Goal: Task Accomplishment & Management: Manage account settings

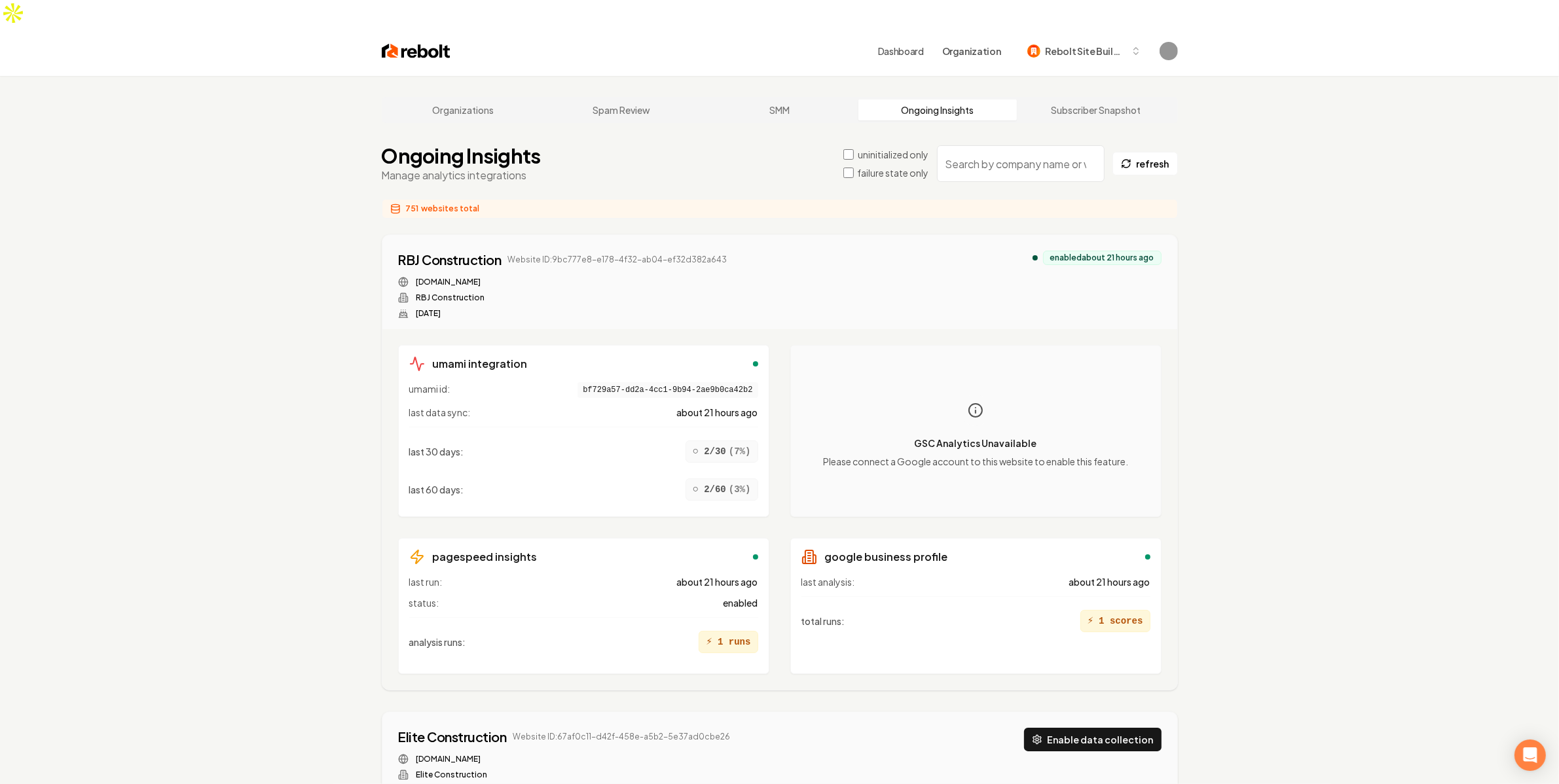
click at [876, 148] on label "uninitialized only" at bounding box center [893, 155] width 70 height 13
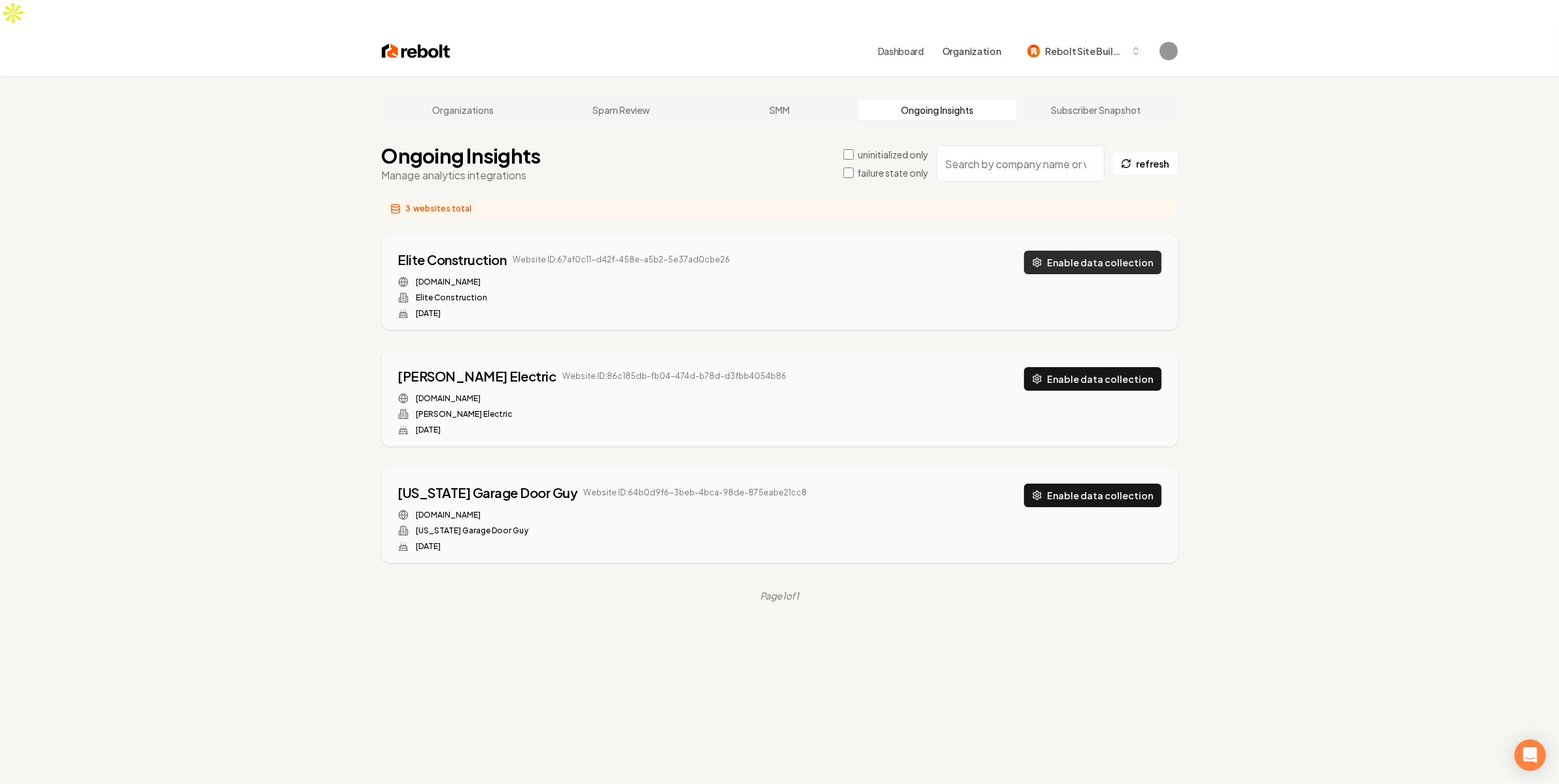
click at [1064, 251] on button "Enable data collection" at bounding box center [1092, 263] width 137 height 23
click at [1090, 367] on button "Enable data collection" at bounding box center [1092, 379] width 137 height 23
click at [1110, 484] on button "Enable data collection" at bounding box center [1092, 495] width 137 height 23
click at [1306, 375] on div "Organizations Spam Review SMM Ongoing Insights Subscriber Snapshot Ongoing Insi…" at bounding box center [779, 468] width 1559 height 784
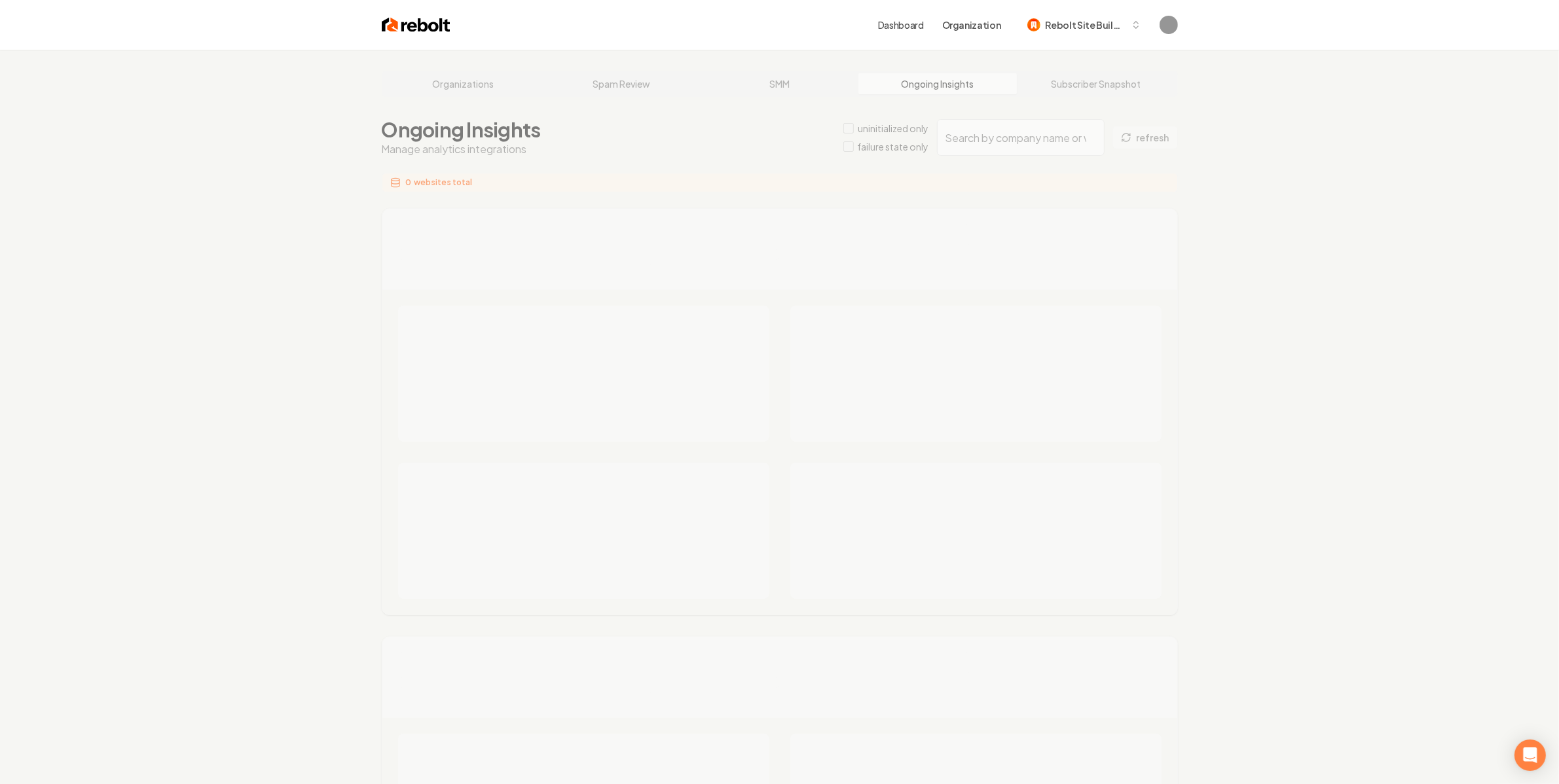
click at [1000, 143] on div "Organizations Spam Review SMM Ongoing Insights Subscriber Snapshot Ongoing Insi…" at bounding box center [779, 790] width 1559 height 1482
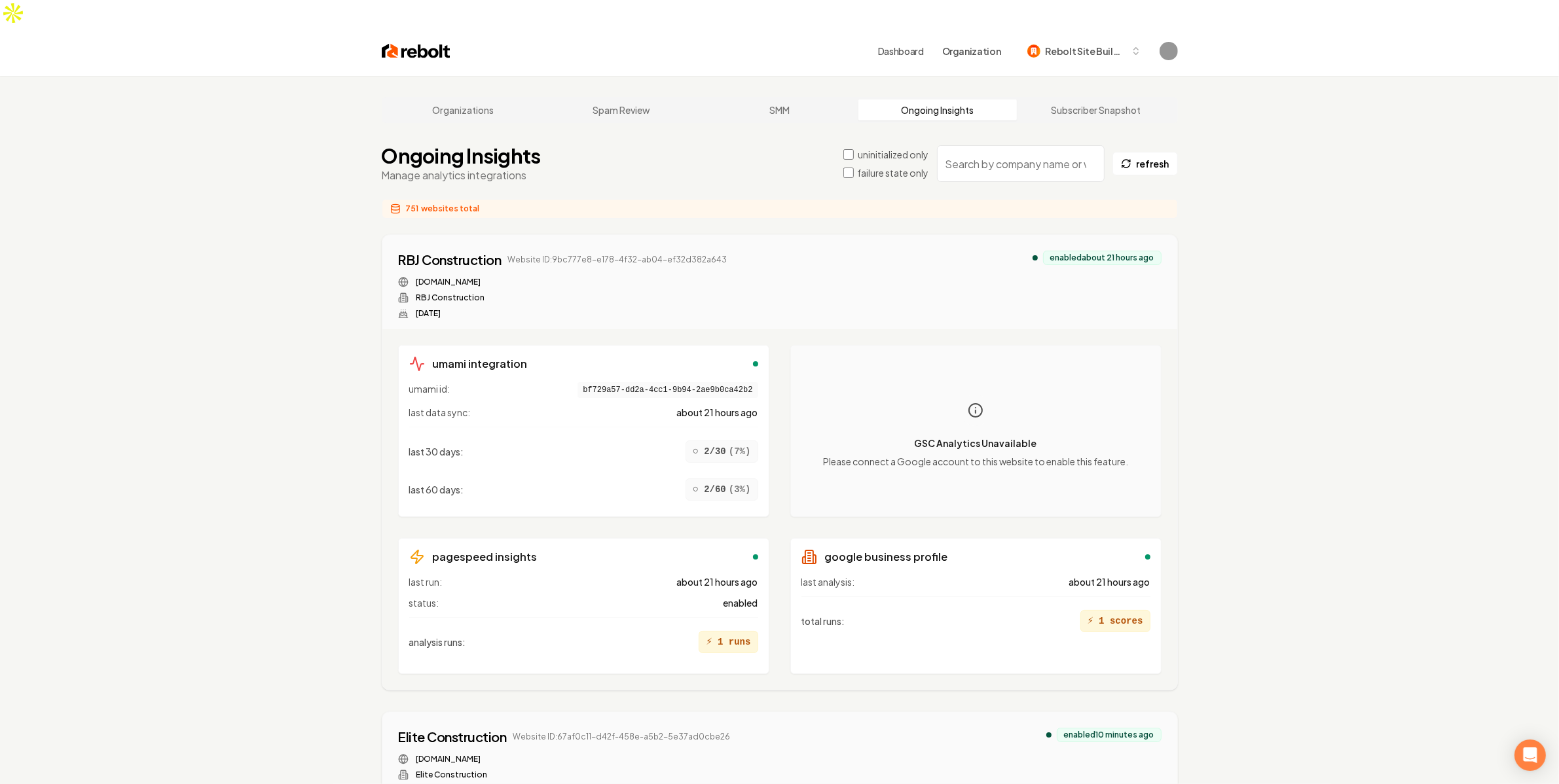
click at [985, 146] on input "search" at bounding box center [1020, 164] width 167 height 37
paste input "b8d8814c-34cf-4a99-8877-f137091e3706"
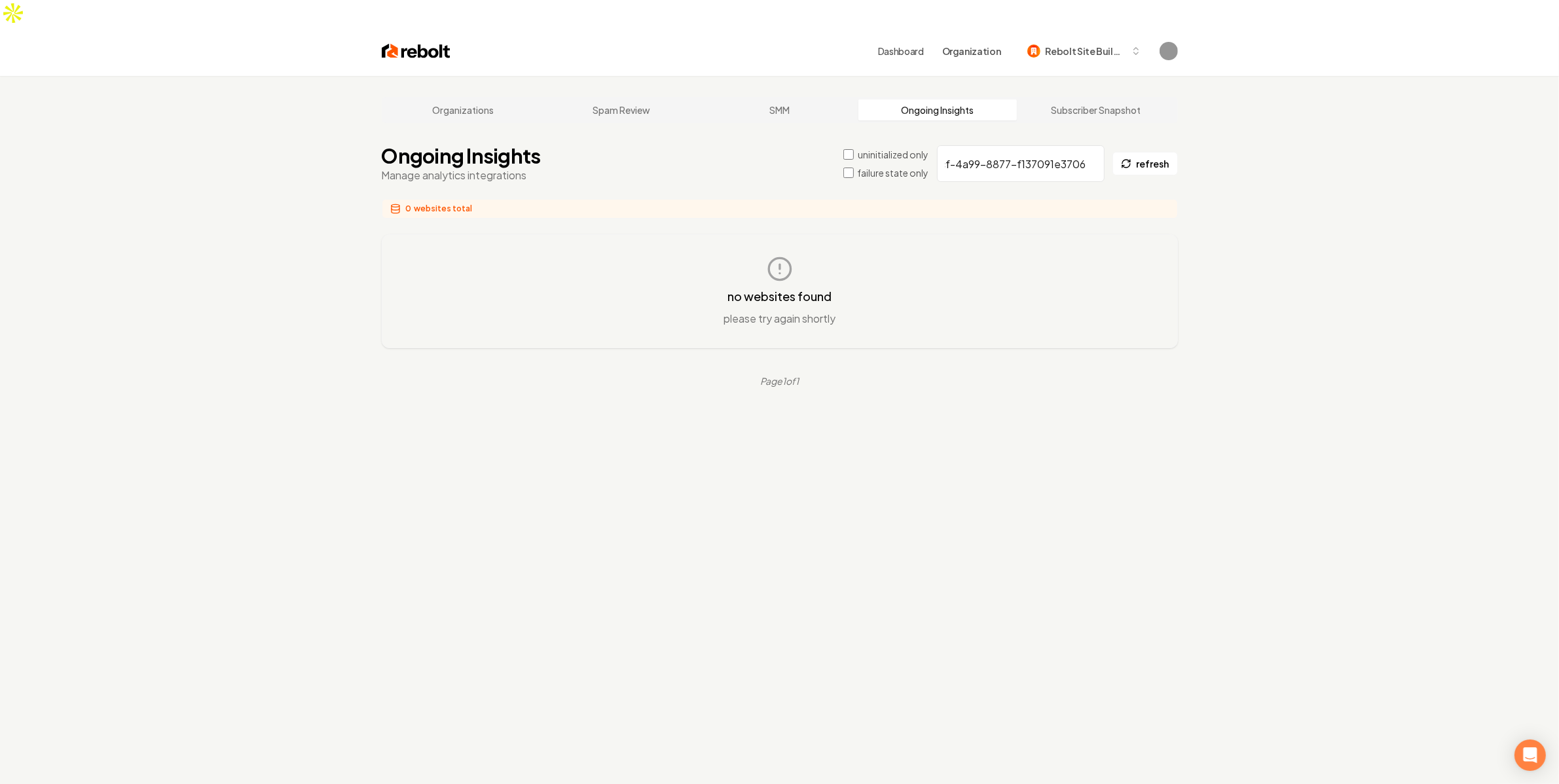
scroll to position [0, 77]
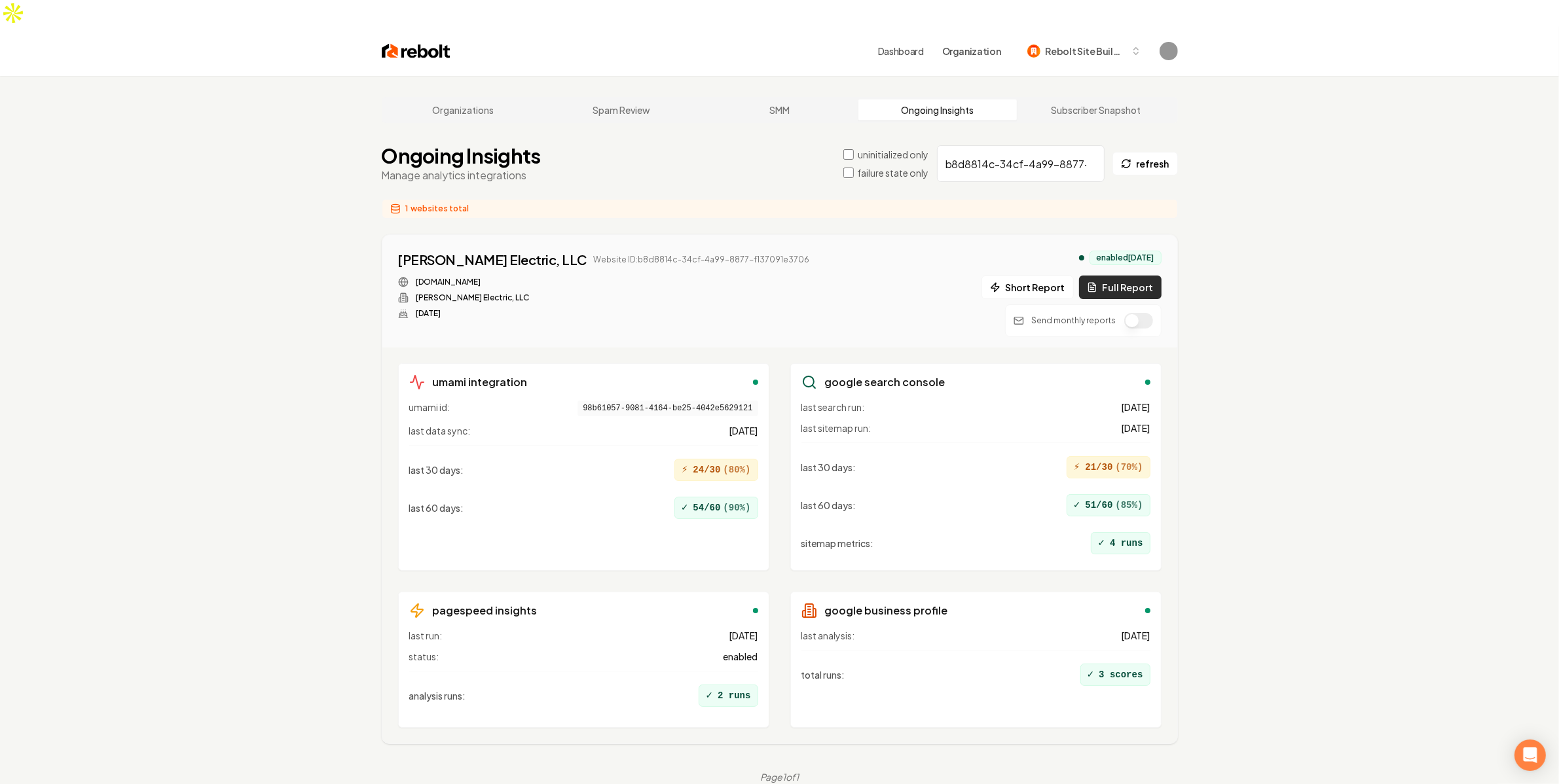
click at [1142, 275] on button "Full Report" at bounding box center [1120, 287] width 83 height 23
click at [882, 260] on div "Charles R Morton Electric, LLC Website ID: b8d8814c-34cf-4a99-8877-f137091e3706…" at bounding box center [780, 294] width 763 height 86
click at [833, 251] on div "Charles R Morton Electric, LLC Website ID: b8d8814c-34cf-4a99-8877-f137091e3706…" at bounding box center [780, 294] width 763 height 86
drag, startPoint x: 1097, startPoint y: 299, endPoint x: 813, endPoint y: 237, distance: 290.7
click at [814, 252] on button "1 report" at bounding box center [838, 259] width 49 height 16
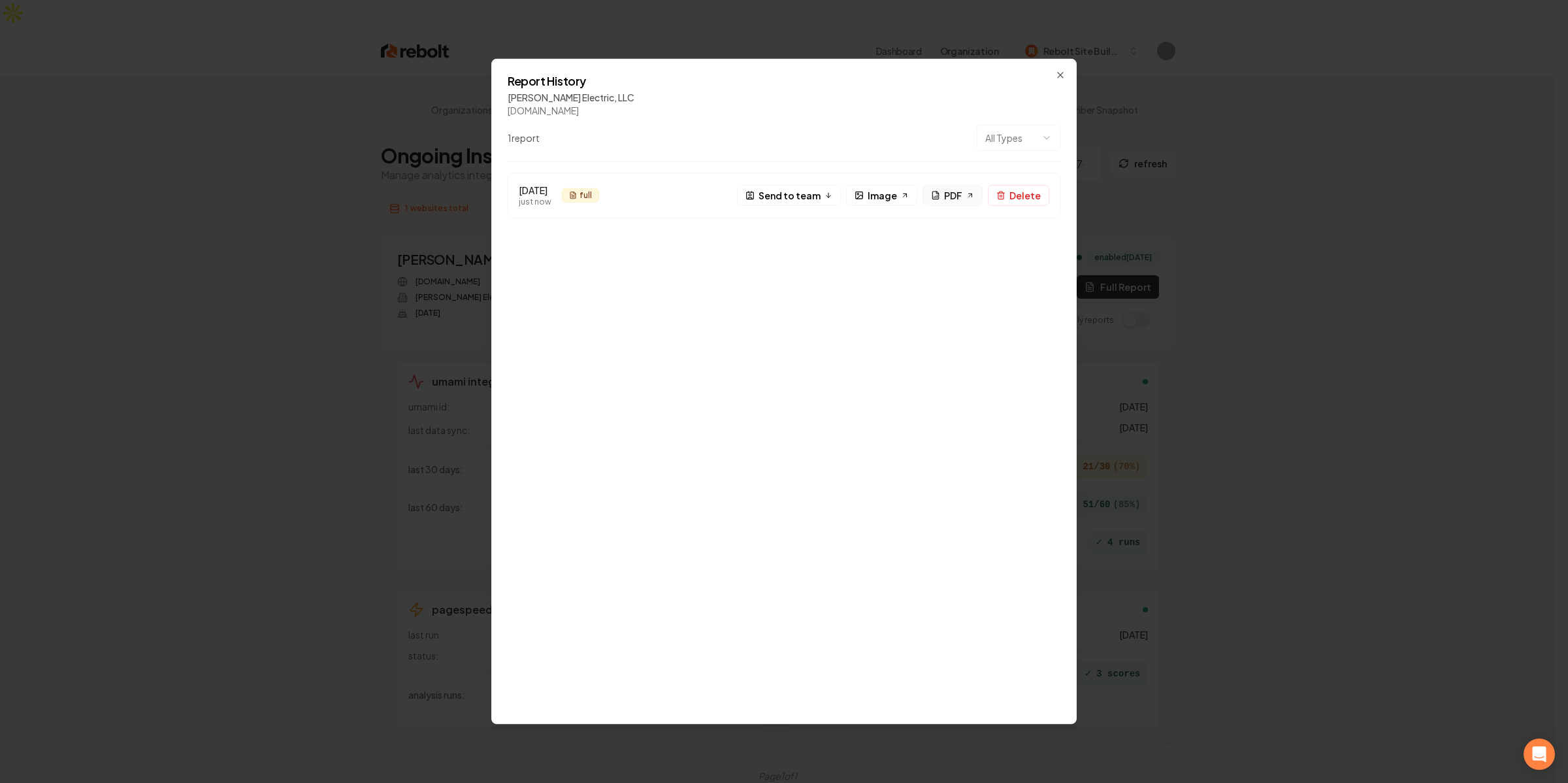
click at [947, 197] on span "PDF" at bounding box center [953, 195] width 18 height 13
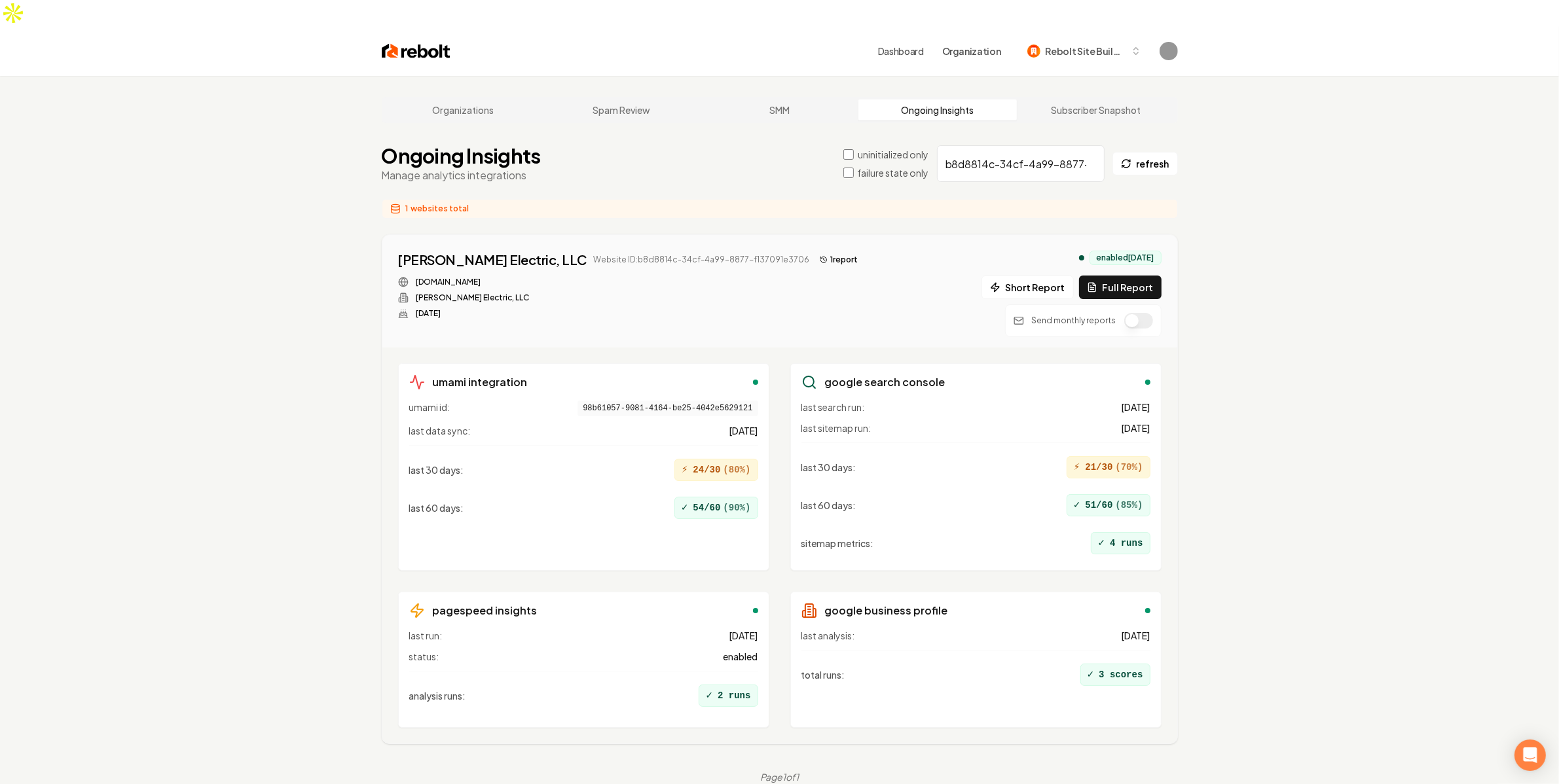
click at [957, 144] on div "Ongoing Insights Manage analytics integrations uninitialized only failure state…" at bounding box center [779, 163] width 796 height 39
click at [967, 146] on input "b8d8814c-34cf-4a99-8877-f137091e3706" at bounding box center [1020, 164] width 167 height 37
paste input "95fb4817-3dfb-4f36-86ea-55b77a461239"
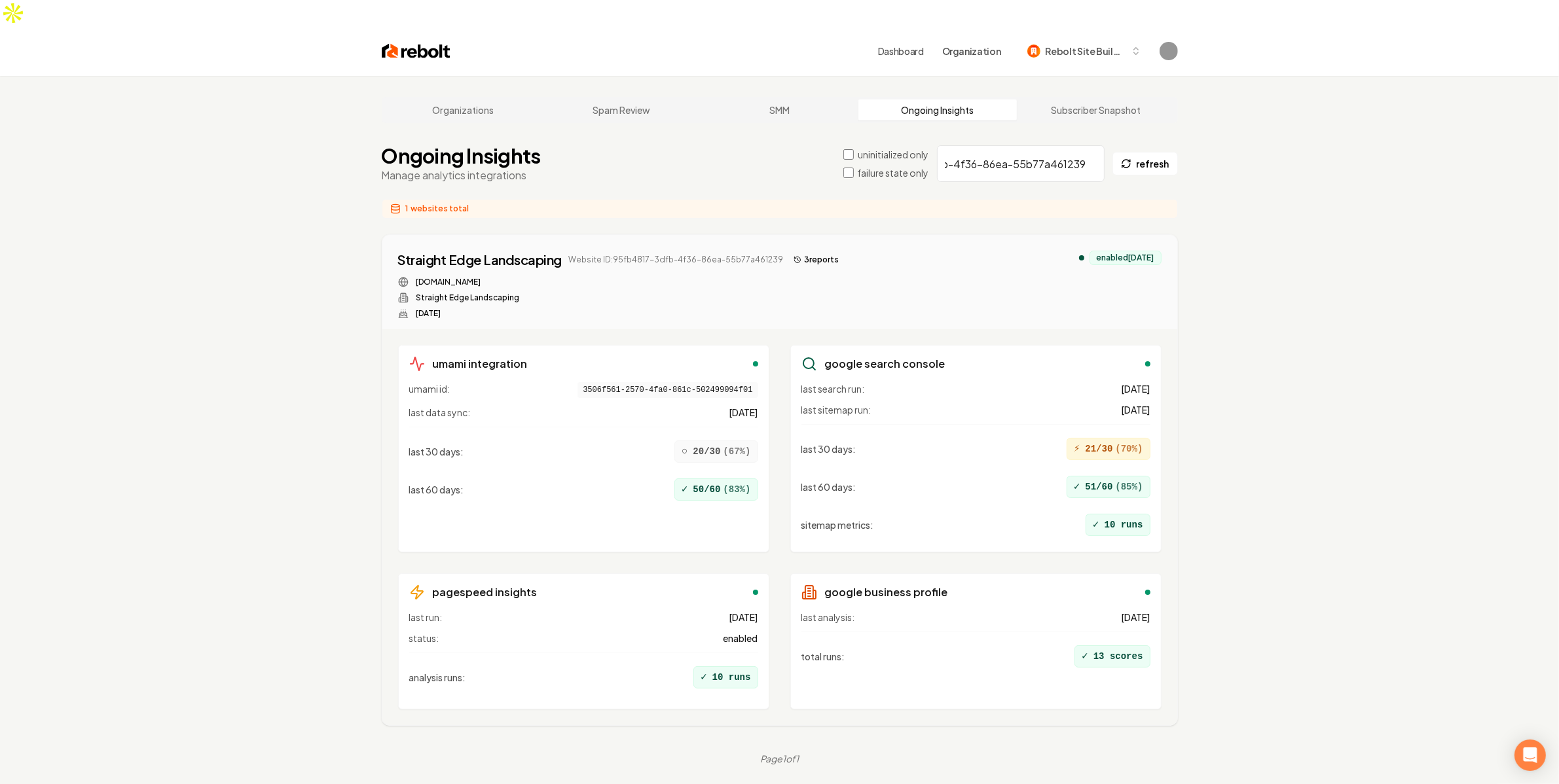
type input "95fb4817-3dfb-4f36-86ea-55b77a461239"
click at [1021, 251] on div "Straight Edge Landscaping Website ID: 95fb4817-3dfb-4f36-86ea-55b77a461239 3 re…" at bounding box center [780, 284] width 763 height 68
click at [711, 440] on div "○ 20/30 ( 67 %)" at bounding box center [716, 451] width 84 height 23
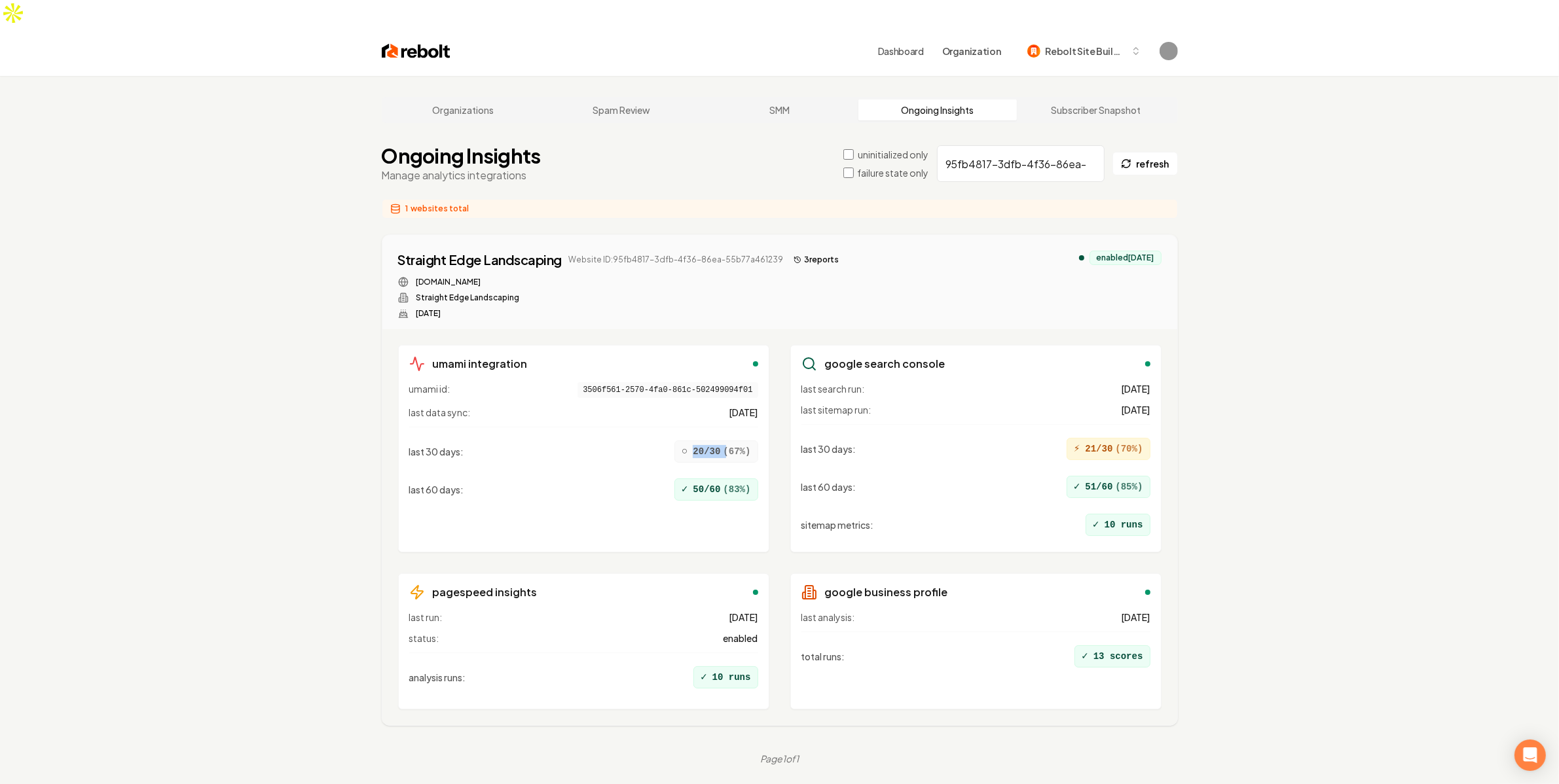
click at [711, 440] on div "○ 20/30 ( 67 %)" at bounding box center [716, 451] width 84 height 23
click at [759, 420] on div "umami integration umami id: 3506f561-2570-4fa0-861c-502499094f01 last data sync…" at bounding box center [584, 448] width 372 height 208
click at [1010, 394] on div "last search run: 4 days ago last sitemap run: 10 days ago last 30 days : ⚡ 21/3…" at bounding box center [975, 462] width 349 height 159
click at [807, 252] on button "3 report s" at bounding box center [816, 259] width 55 height 16
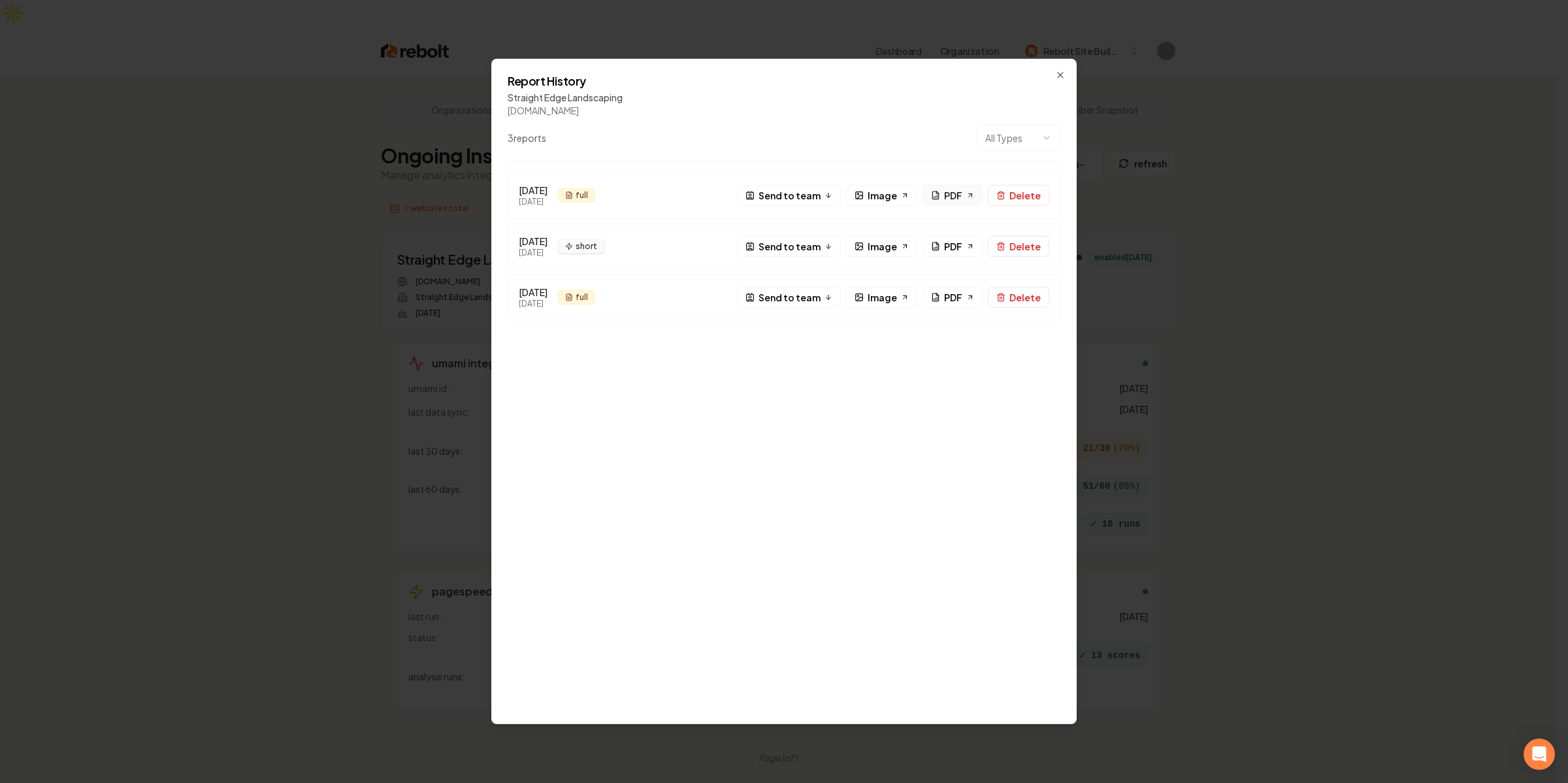
click at [956, 203] on link "PDF" at bounding box center [953, 195] width 60 height 21
click at [896, 340] on div "Aug 12, 2025 22 days ago full F Send to team Image PDF Delete Jun 17, 2025 3 mo…" at bounding box center [784, 440] width 553 height 536
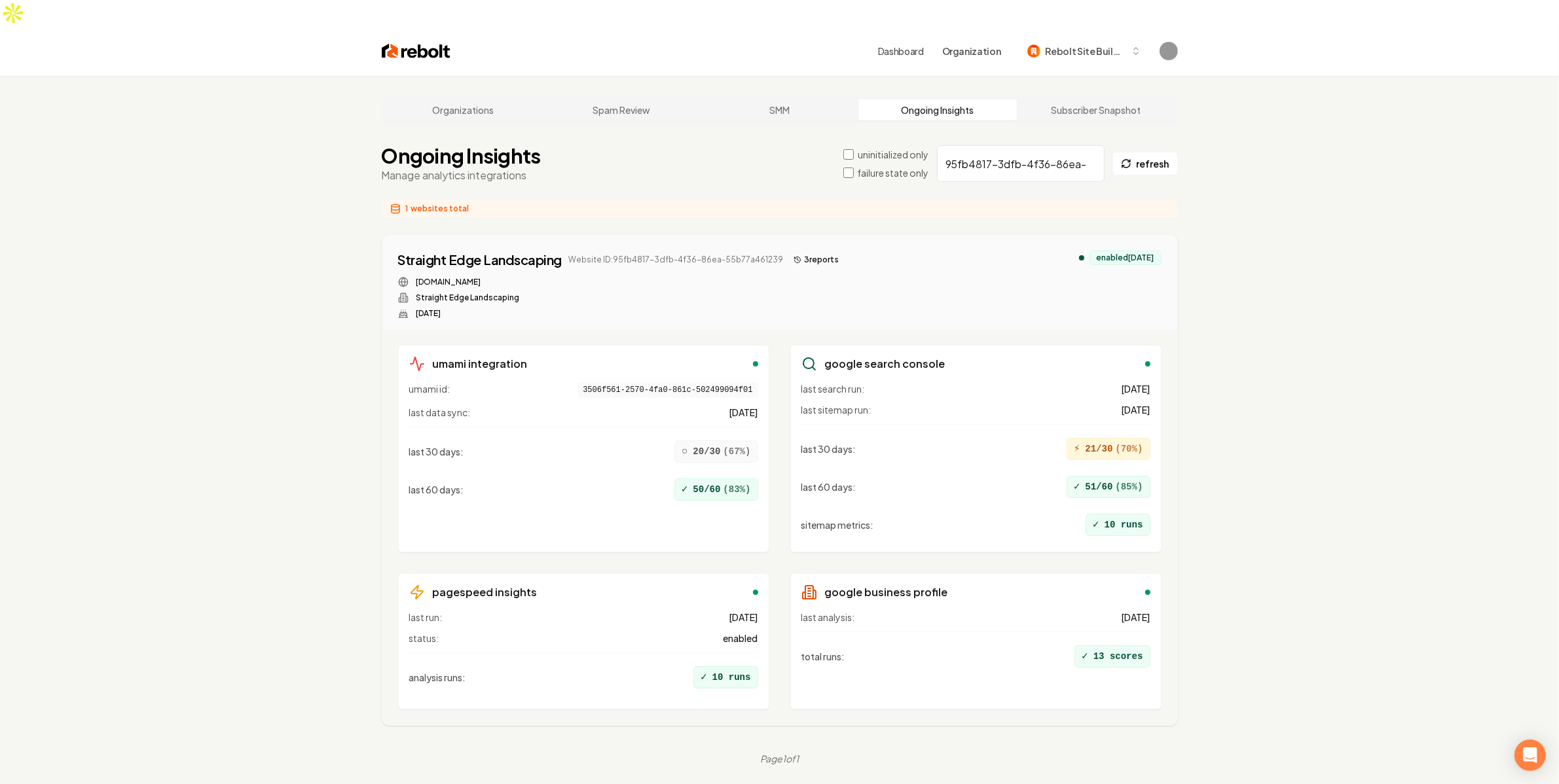
click at [816, 252] on button "3 report s" at bounding box center [816, 259] width 55 height 16
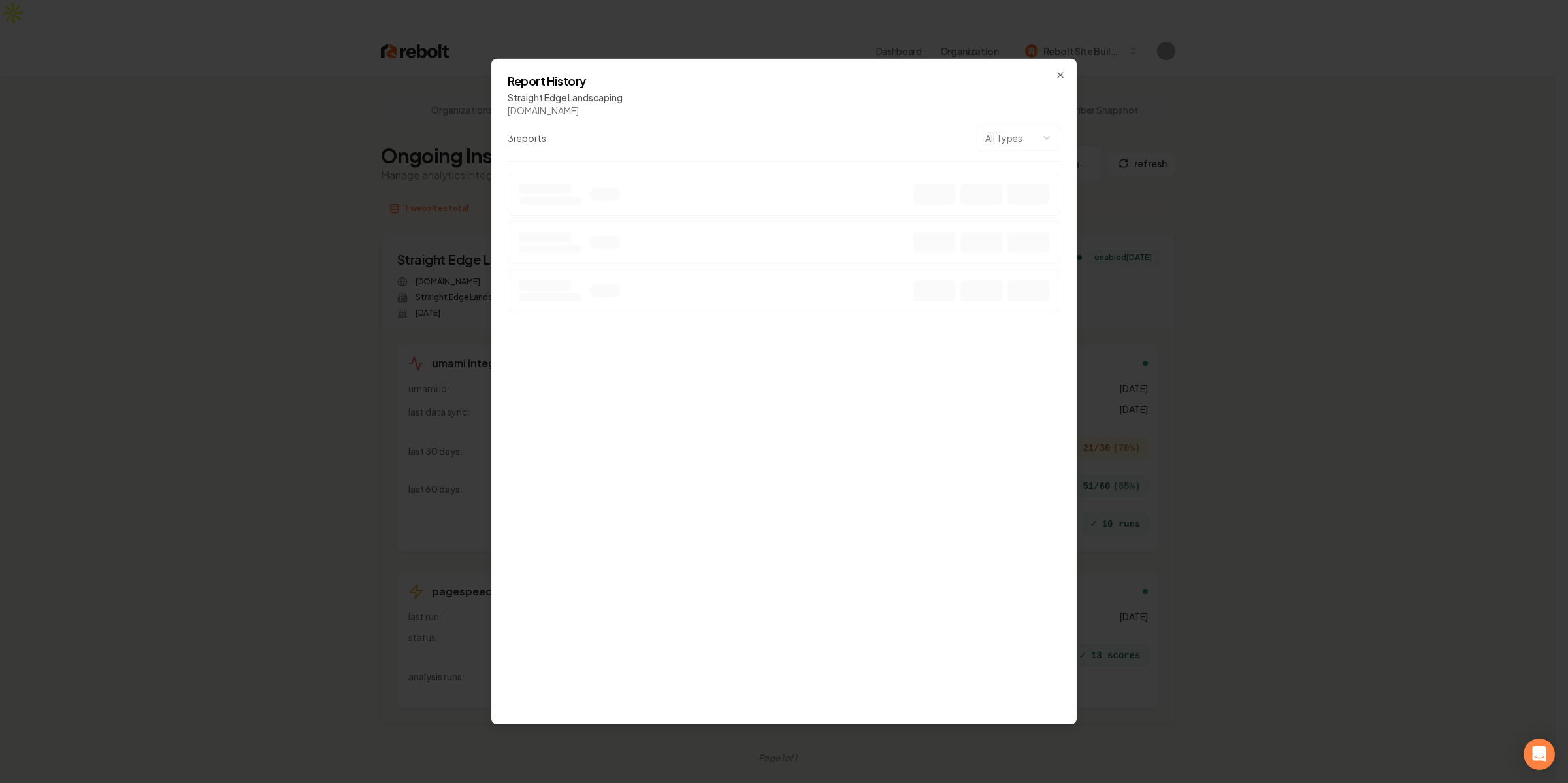
click at [894, 109] on div "straightedgeatx.com" at bounding box center [784, 110] width 553 height 13
click at [873, 109] on div "straightedgeatx.com" at bounding box center [784, 110] width 553 height 13
click at [593, 188] on div at bounding box center [606, 195] width 32 height 13
click at [1064, 75] on icon "button" at bounding box center [1060, 75] width 11 height 11
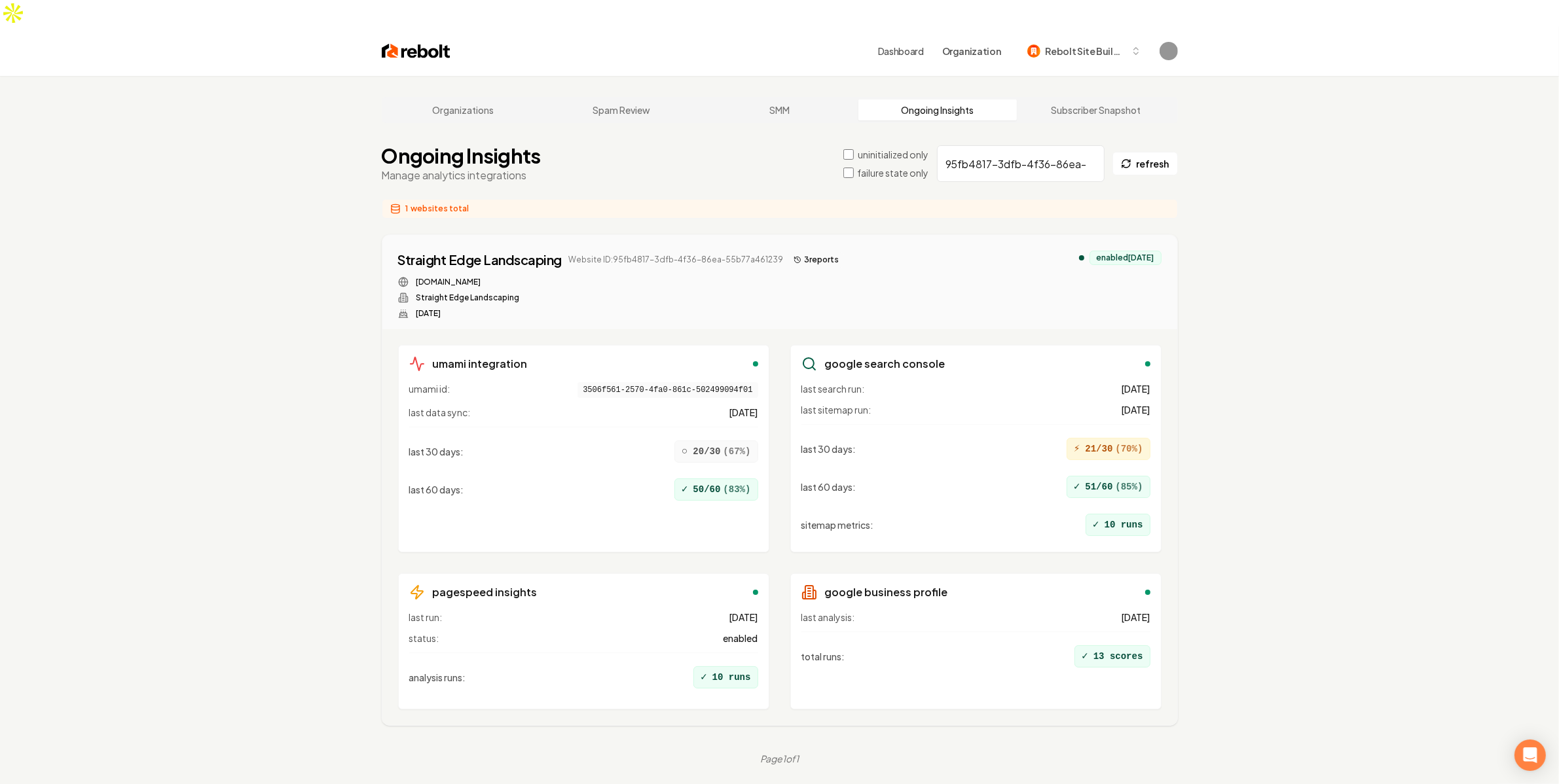
click at [816, 252] on button "3 report s" at bounding box center [816, 259] width 55 height 16
click at [1173, 515] on div "umami integration umami id: 3506f561-2570-4fa0-861c-502499094f01 last data sync…" at bounding box center [780, 526] width 795 height 396
click at [1247, 407] on div "Organizations Spam Review SMM Ongoing Insights Subscriber Snapshot Ongoing Insi…" at bounding box center [779, 468] width 1559 height 784
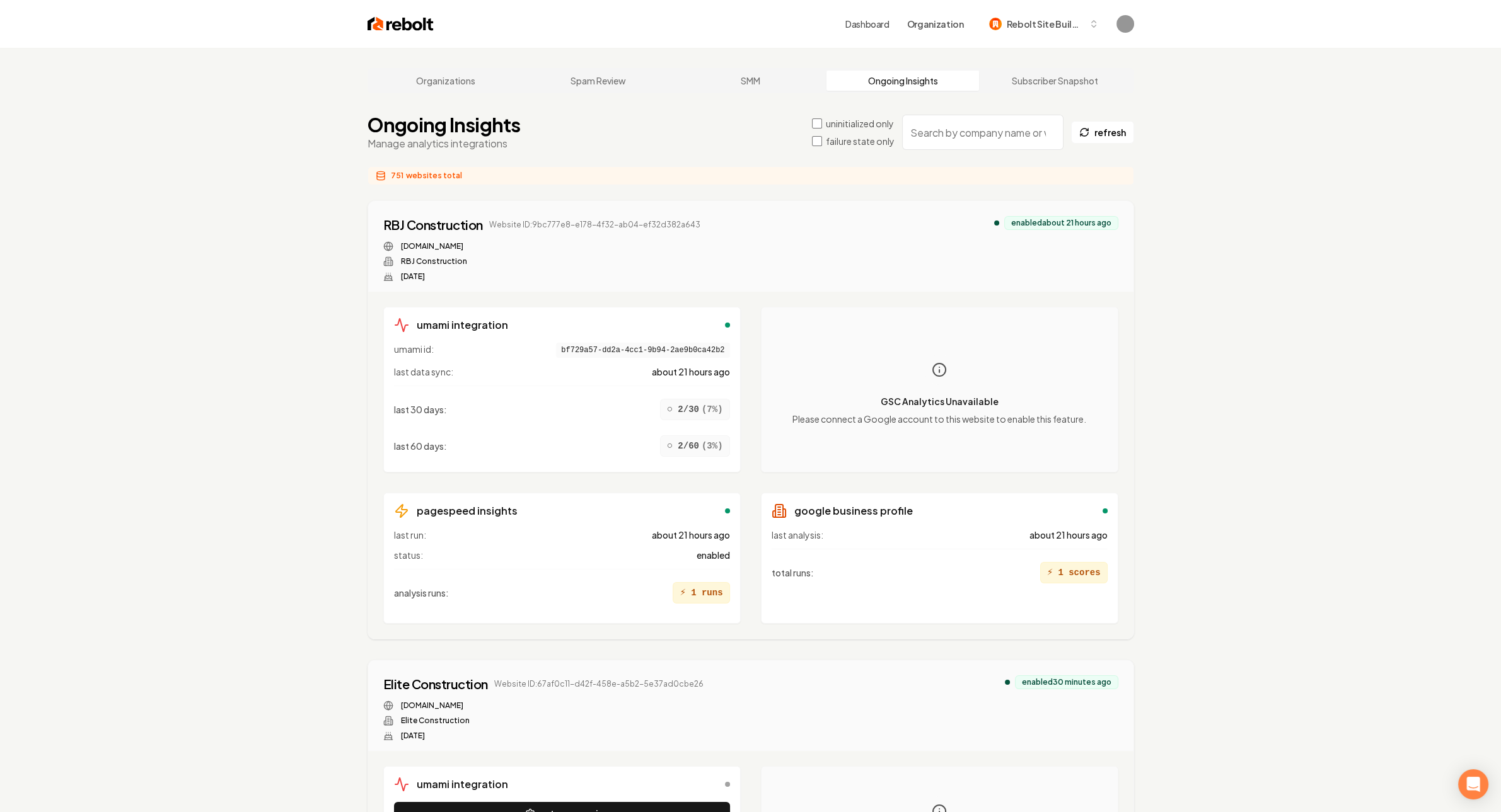
click at [977, 140] on input "search" at bounding box center [982, 132] width 161 height 35
paste input "f970dfb9-7141-4859-91c1-809c8bb5f4b6"
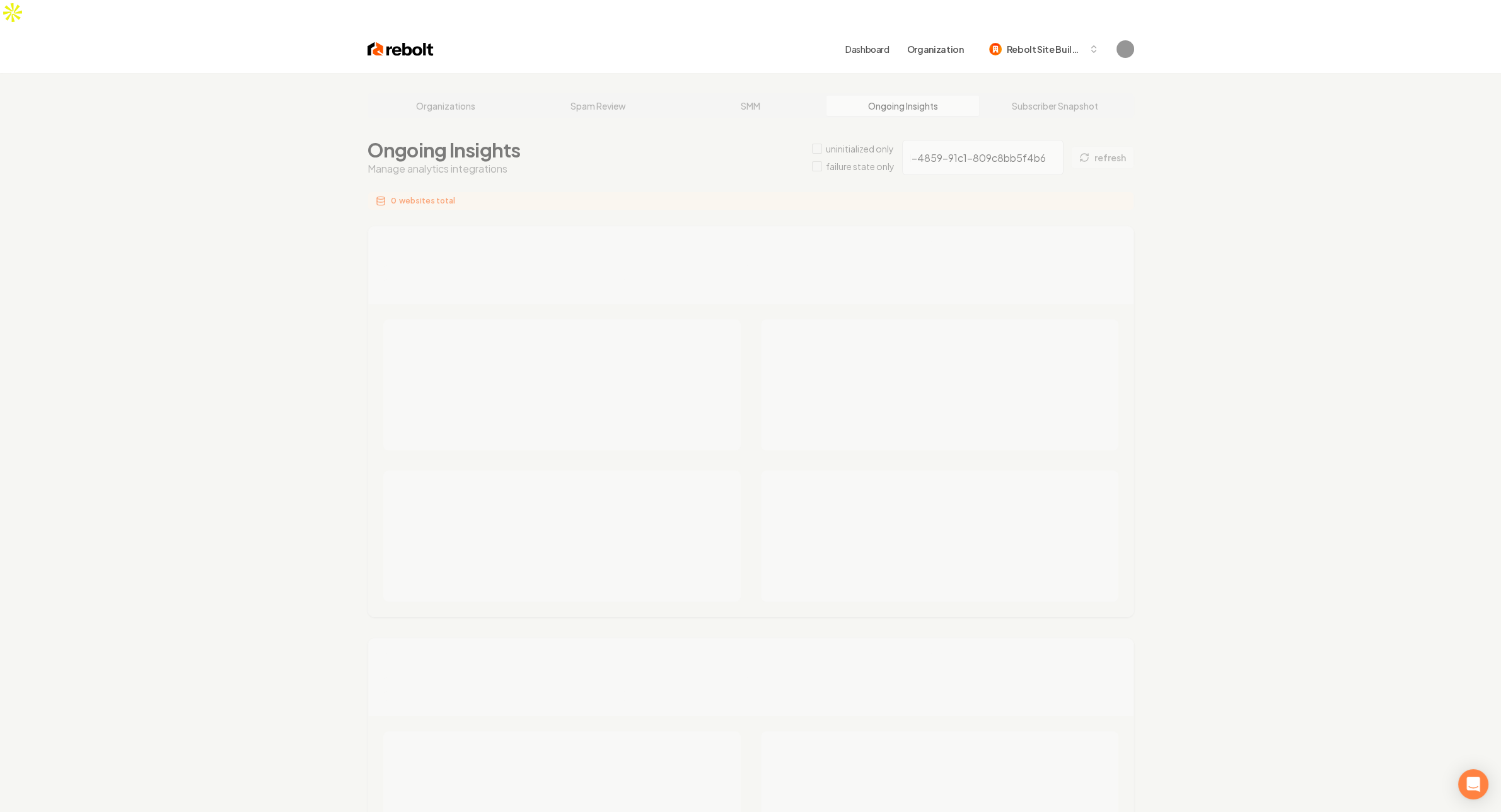
type input "f970dfb9-7141-4859-91c1-809c8bb5f4b6"
click at [251, 177] on div "Organizations Spam Review SMM Ongoing Insights Subscriber Snapshot Ongoing Insi…" at bounding box center [750, 786] width 1501 height 1427
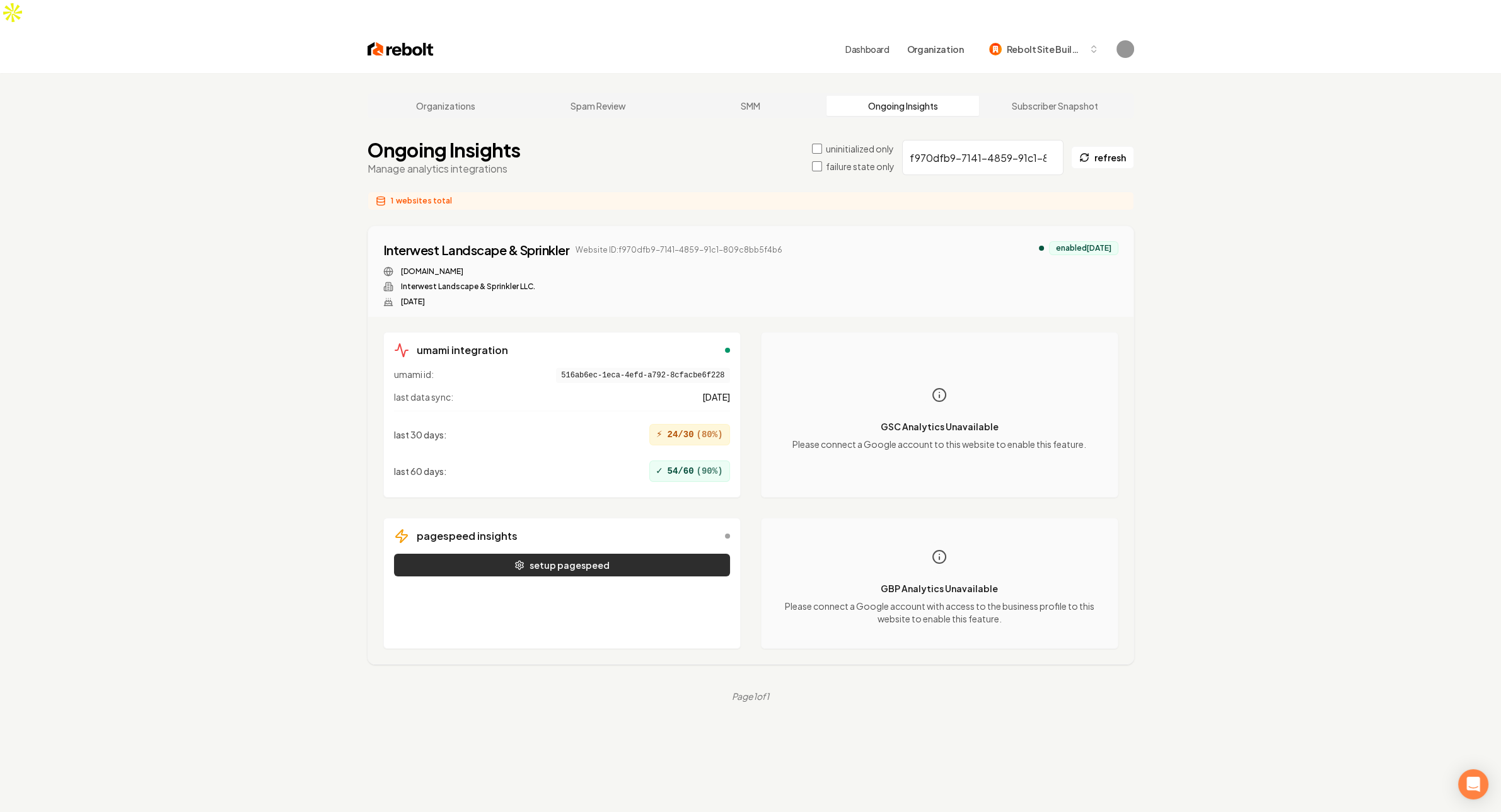
click at [624, 554] on button "setup pagespeed" at bounding box center [562, 566] width 336 height 23
click at [657, 419] on div "last 30 days : ⚡ 24/30 ( 80 %)" at bounding box center [562, 434] width 336 height 31
click at [516, 242] on div "Interwest Landscape & Sprinkler" at bounding box center [477, 251] width 187 height 18
click at [564, 317] on div "umami integration umami id: 516ab6ec-1eca-4efd-a792-8cfacbe6f228 last data sync…" at bounding box center [751, 490] width 765 height 347
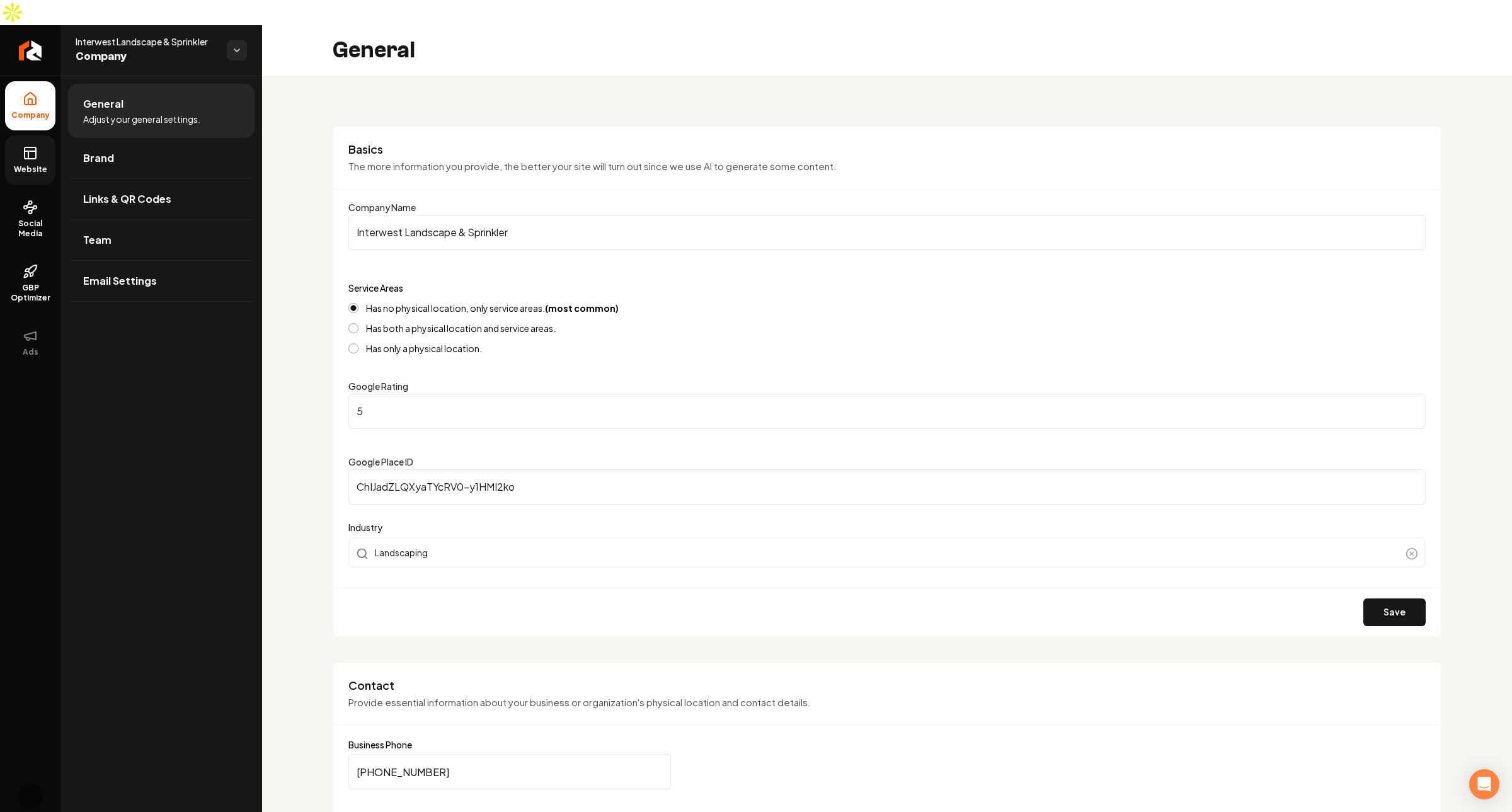
click at [19, 135] on link "Website" at bounding box center [30, 160] width 51 height 49
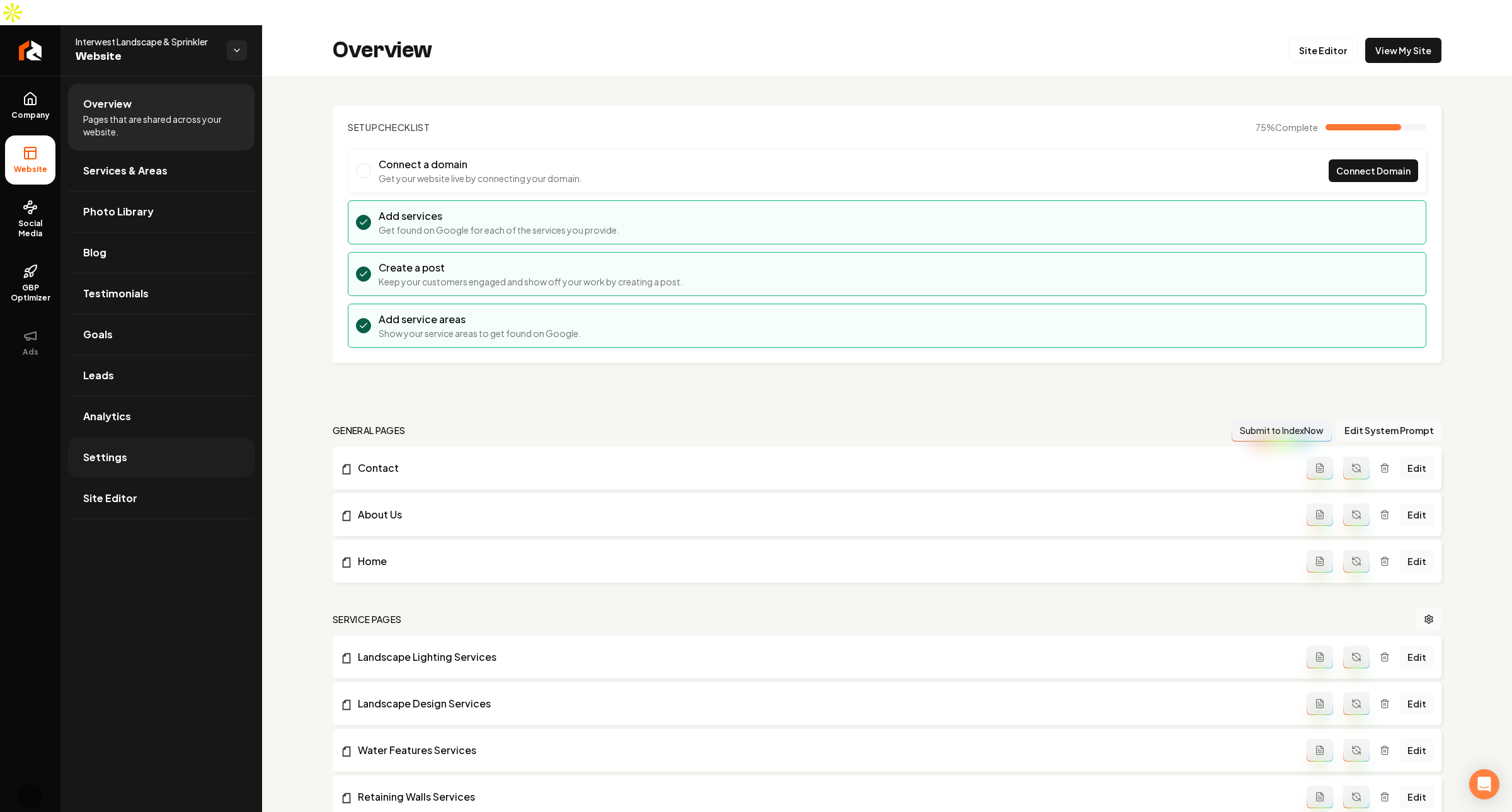
click at [117, 450] on span "Settings" at bounding box center [105, 458] width 44 height 15
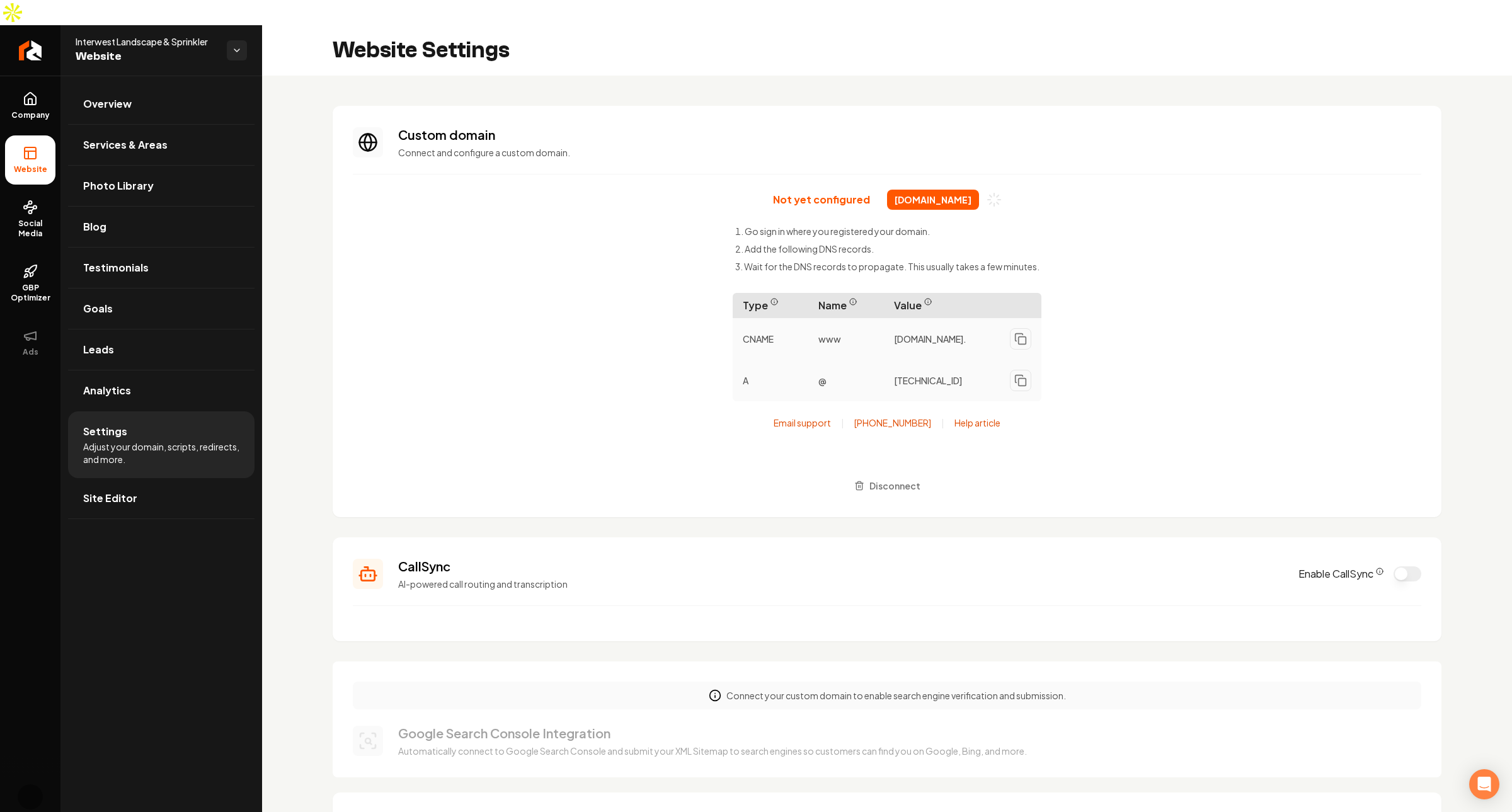
click at [927, 189] on span "interwestlandscape.com" at bounding box center [933, 199] width 92 height 20
click at [797, 410] on link "Email support" at bounding box center [802, 416] width 57 height 13
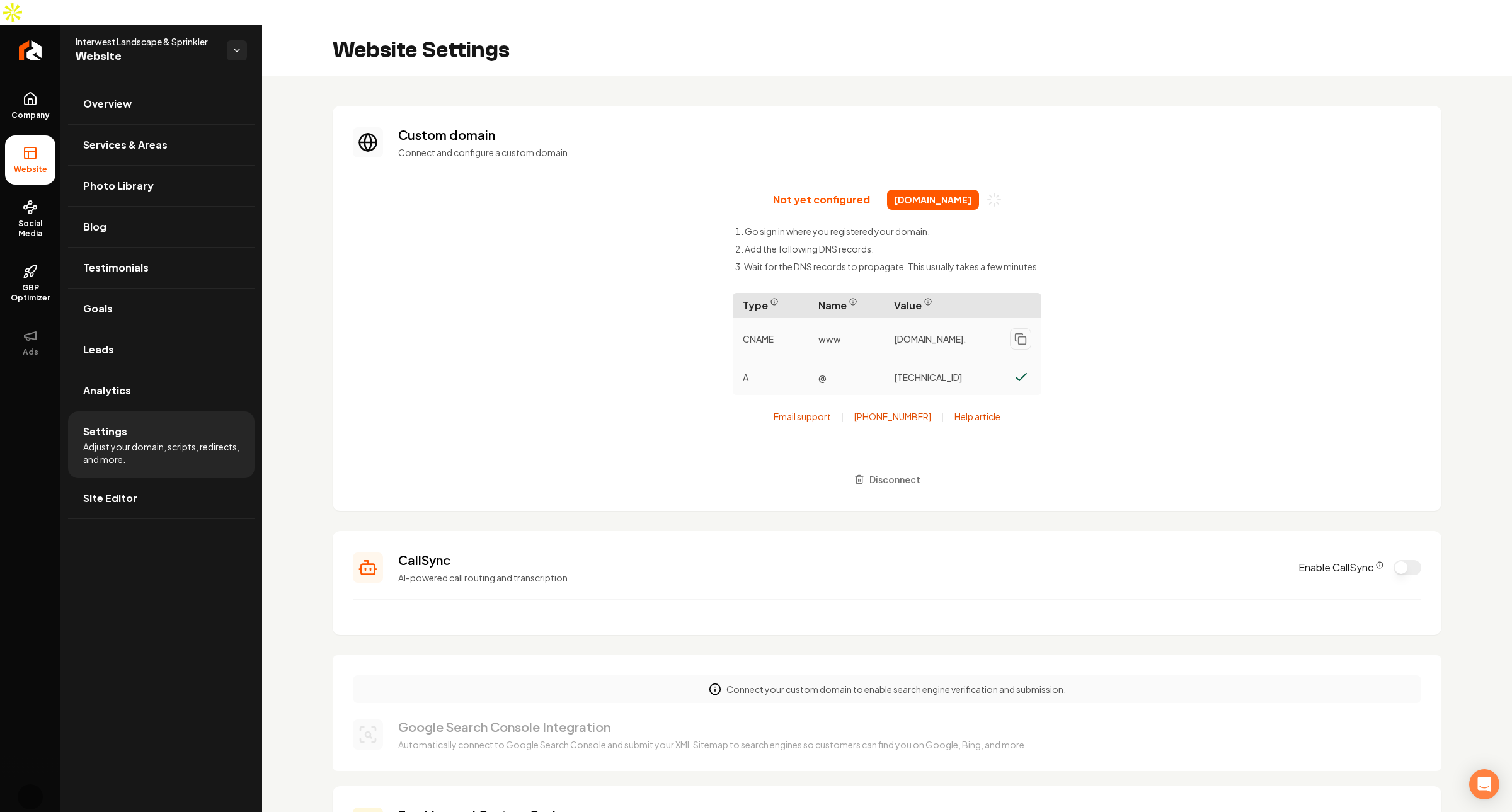
click at [505, 377] on div "Not yet configured interwestlandscape.com Go sign in where you registered your …" at bounding box center [887, 340] width 1069 height 301
click at [507, 353] on div "Not yet configured interwestlandscape.com Go sign in where you registered your …" at bounding box center [887, 340] width 1069 height 301
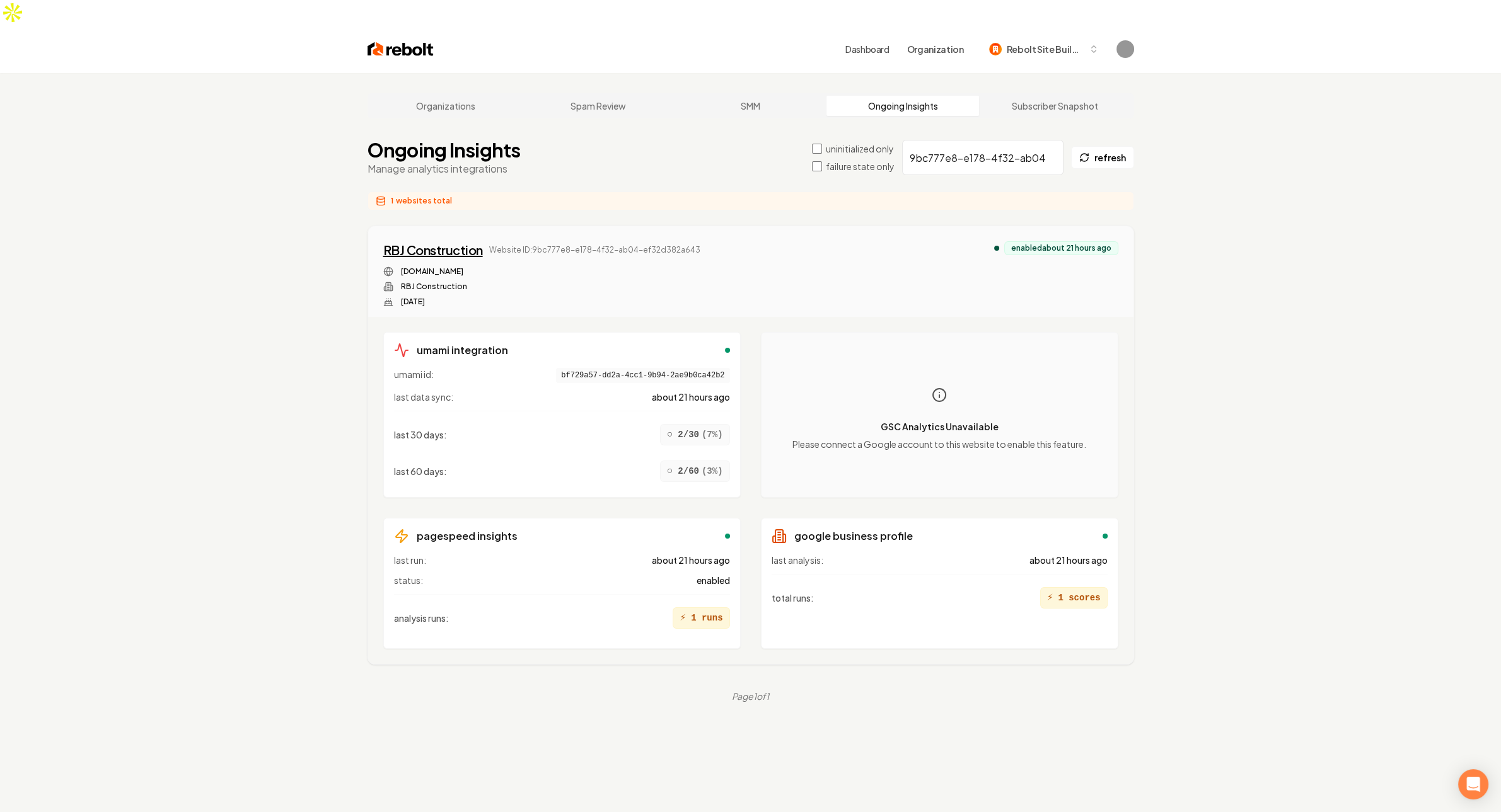
click at [462, 242] on div "RBJ Construction" at bounding box center [433, 251] width 100 height 18
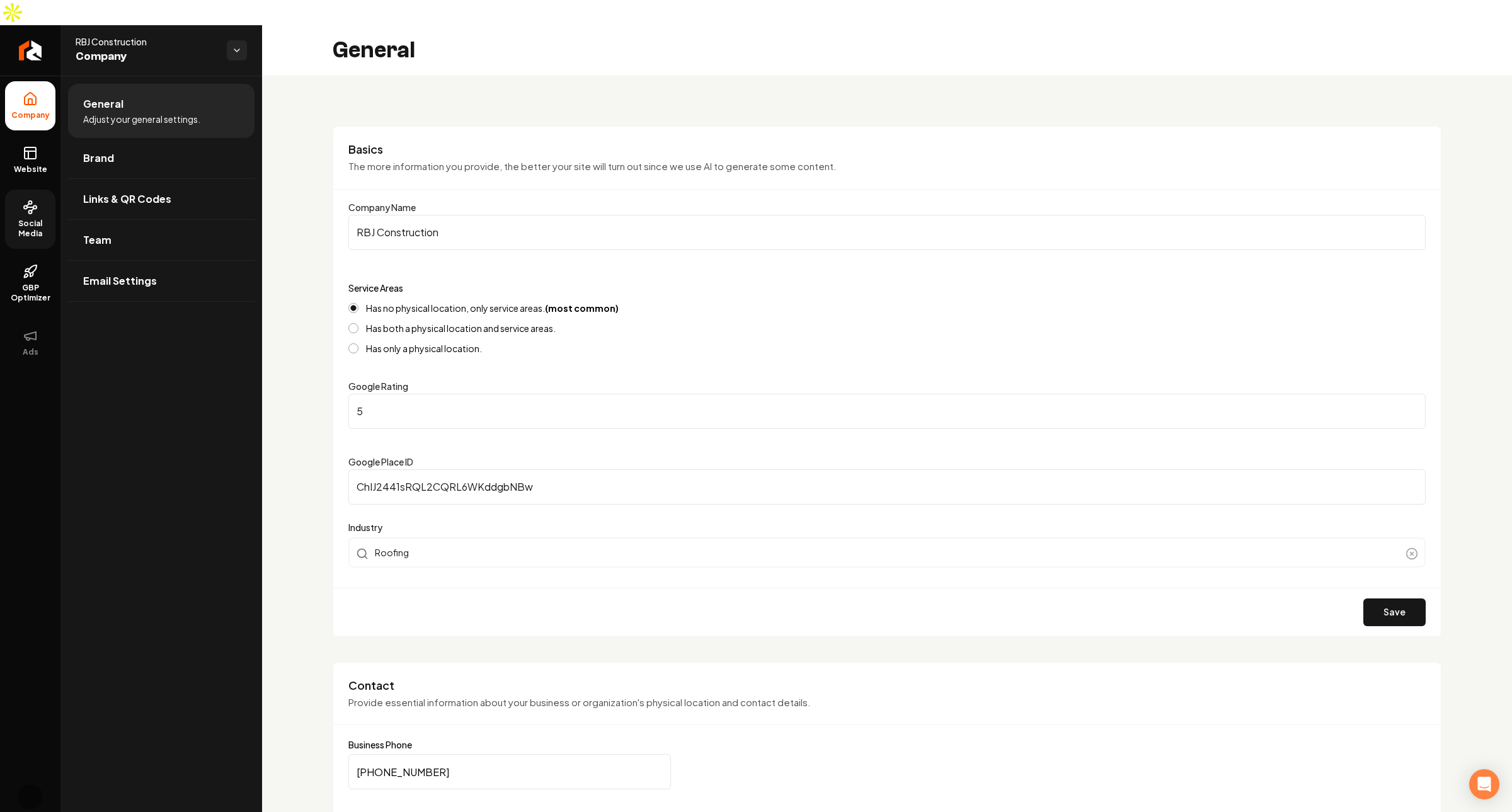
click at [31, 200] on icon at bounding box center [30, 207] width 15 height 15
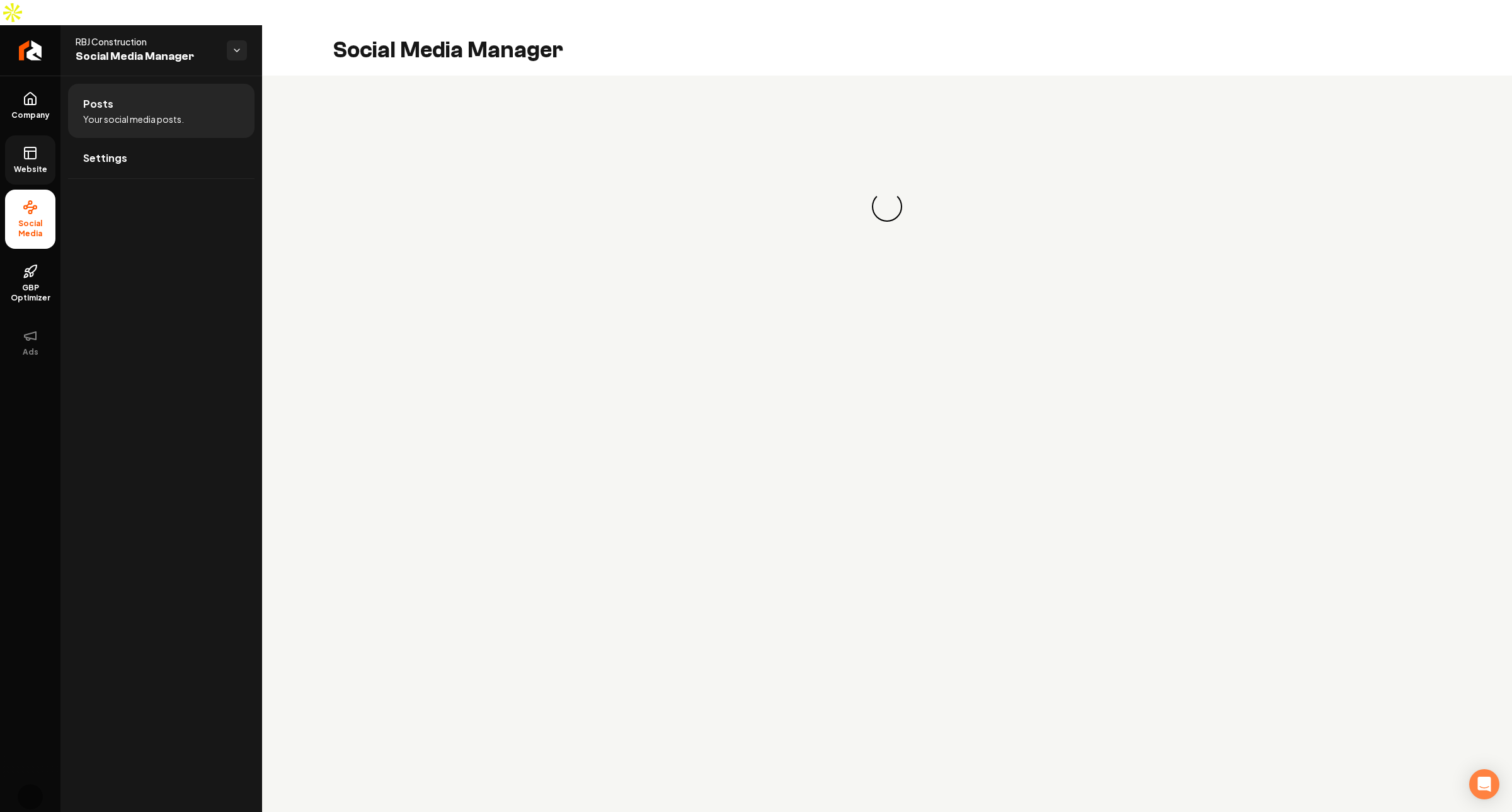
click at [35, 164] on span "Website" at bounding box center [31, 169] width 43 height 10
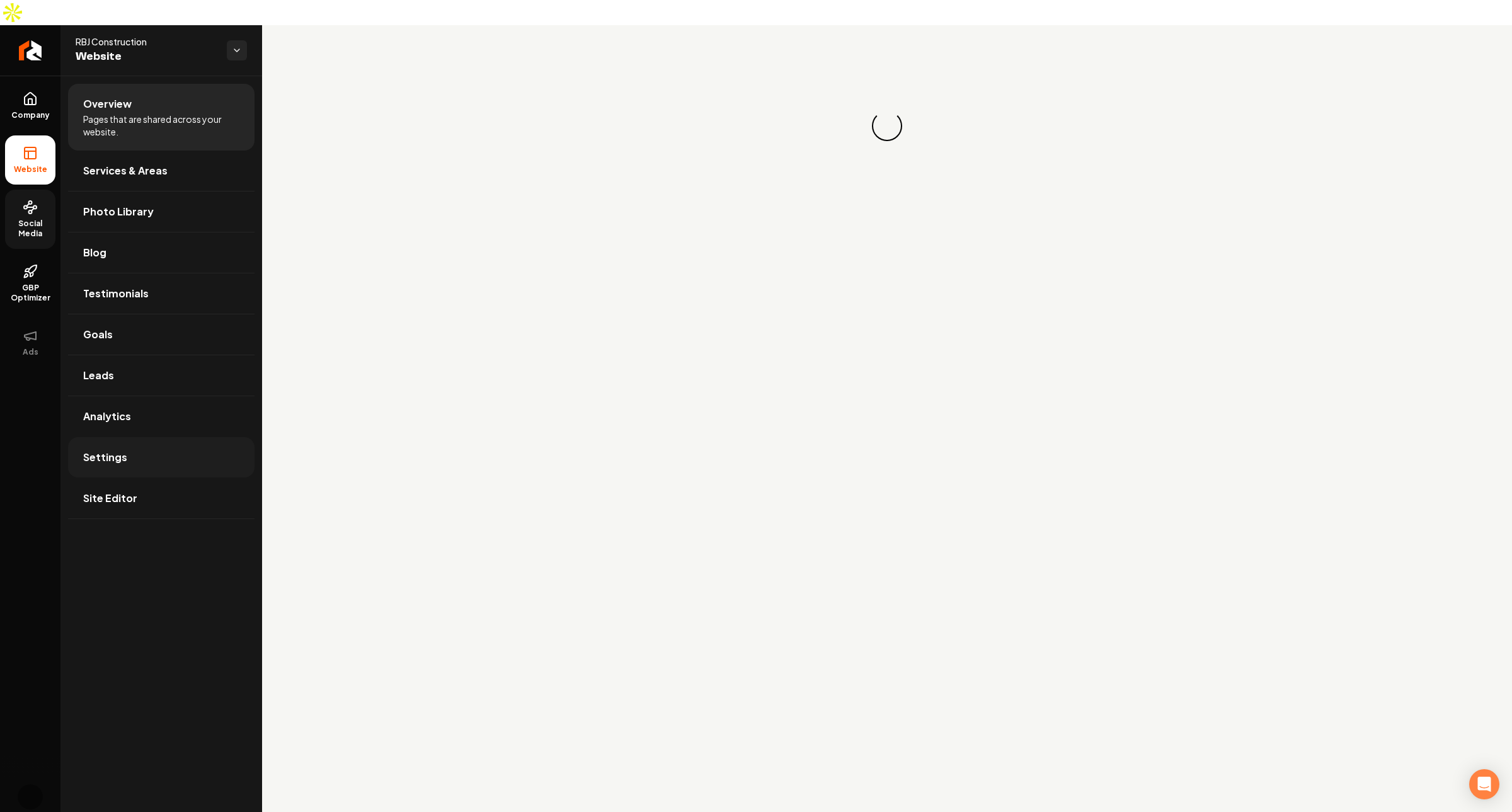
click at [101, 450] on span "Settings" at bounding box center [105, 458] width 44 height 15
